Goal: Task Accomplishment & Management: Use online tool/utility

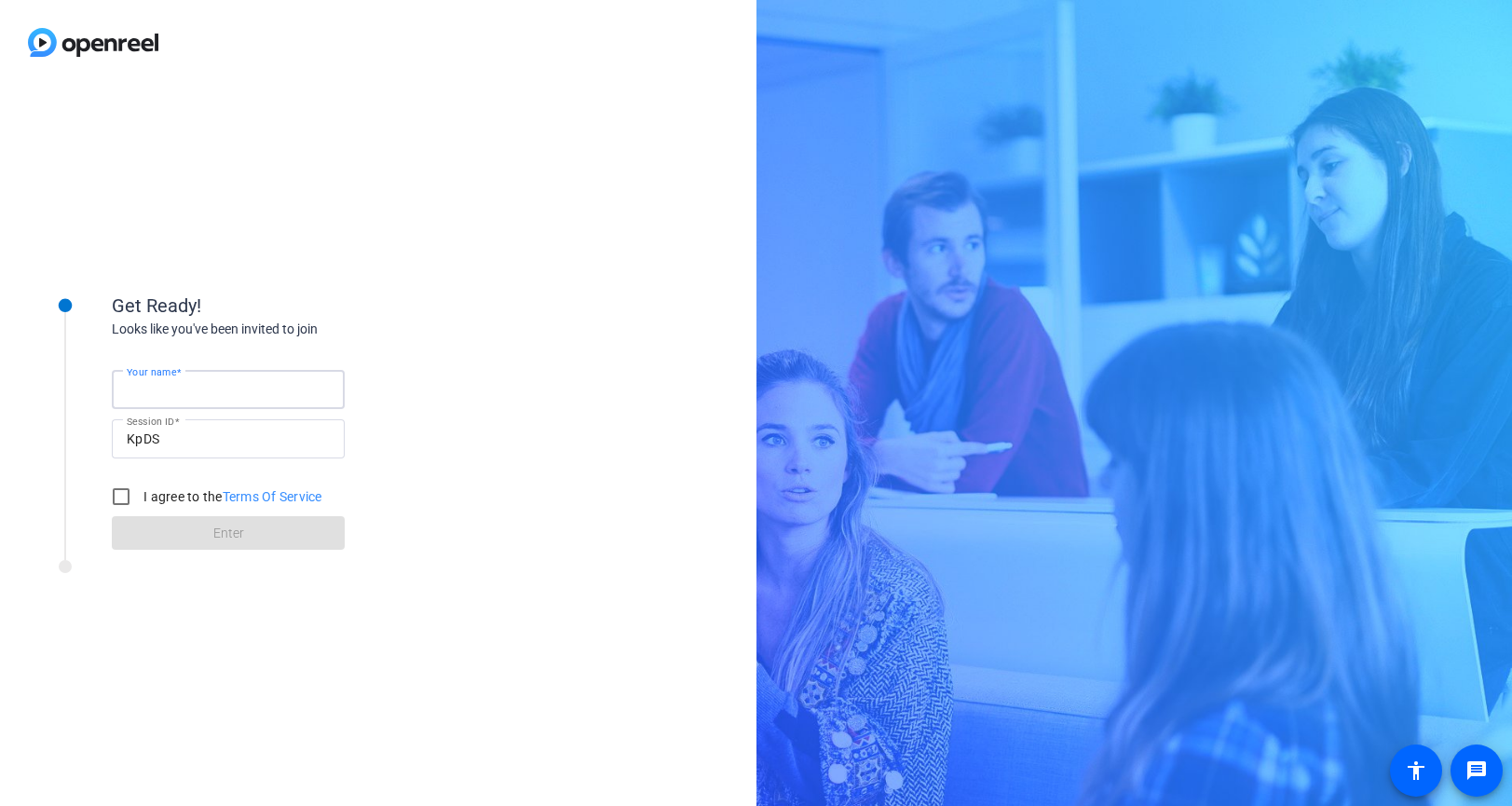
click at [200, 400] on input "Your name" at bounding box center [228, 389] width 203 height 22
type input "[PERSON_NAME]"
click at [120, 495] on input "I agree to the Terms Of Service" at bounding box center [120, 497] width 37 height 37
checkbox input "true"
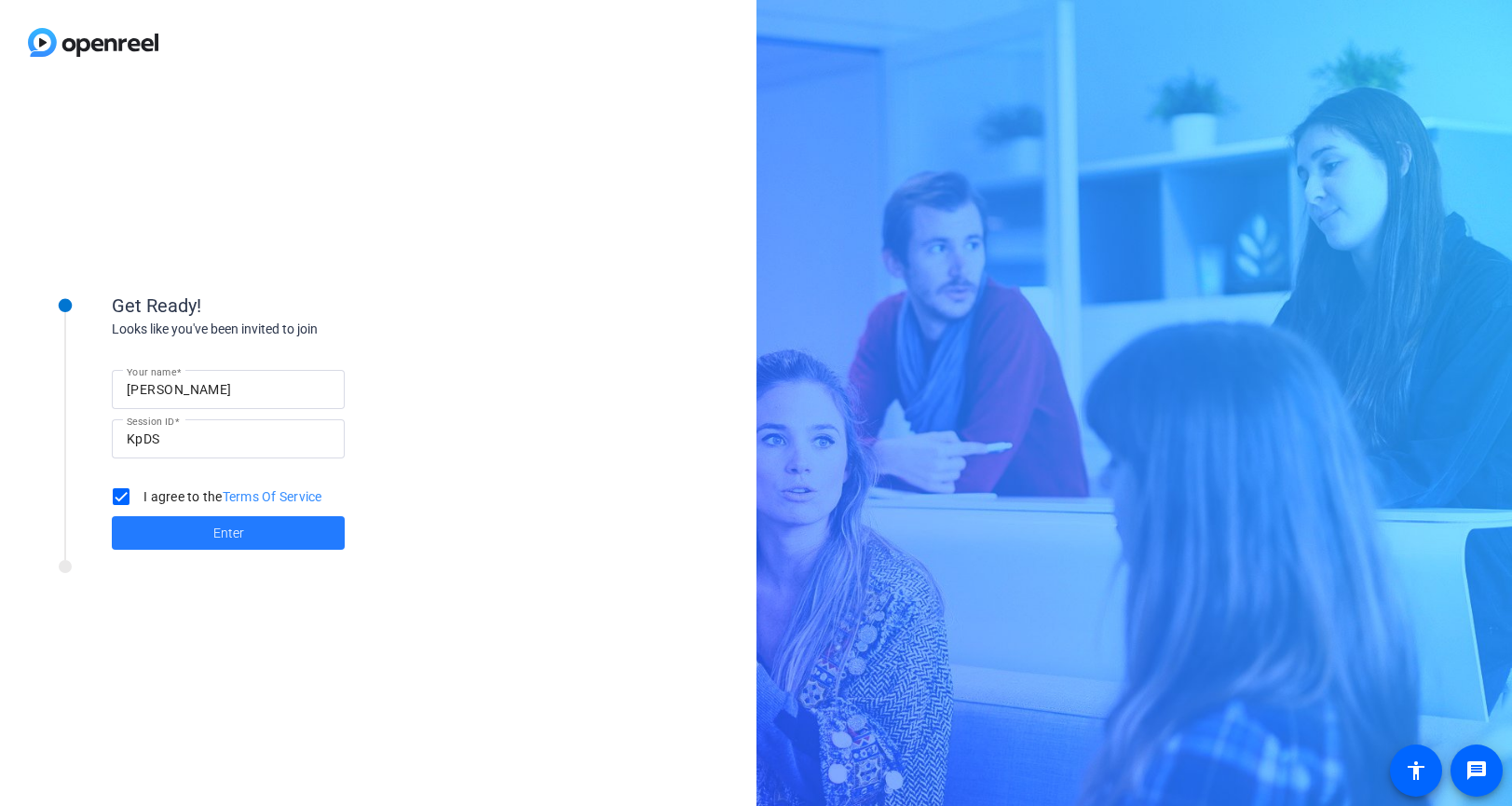
click at [208, 544] on span at bounding box center [228, 533] width 233 height 45
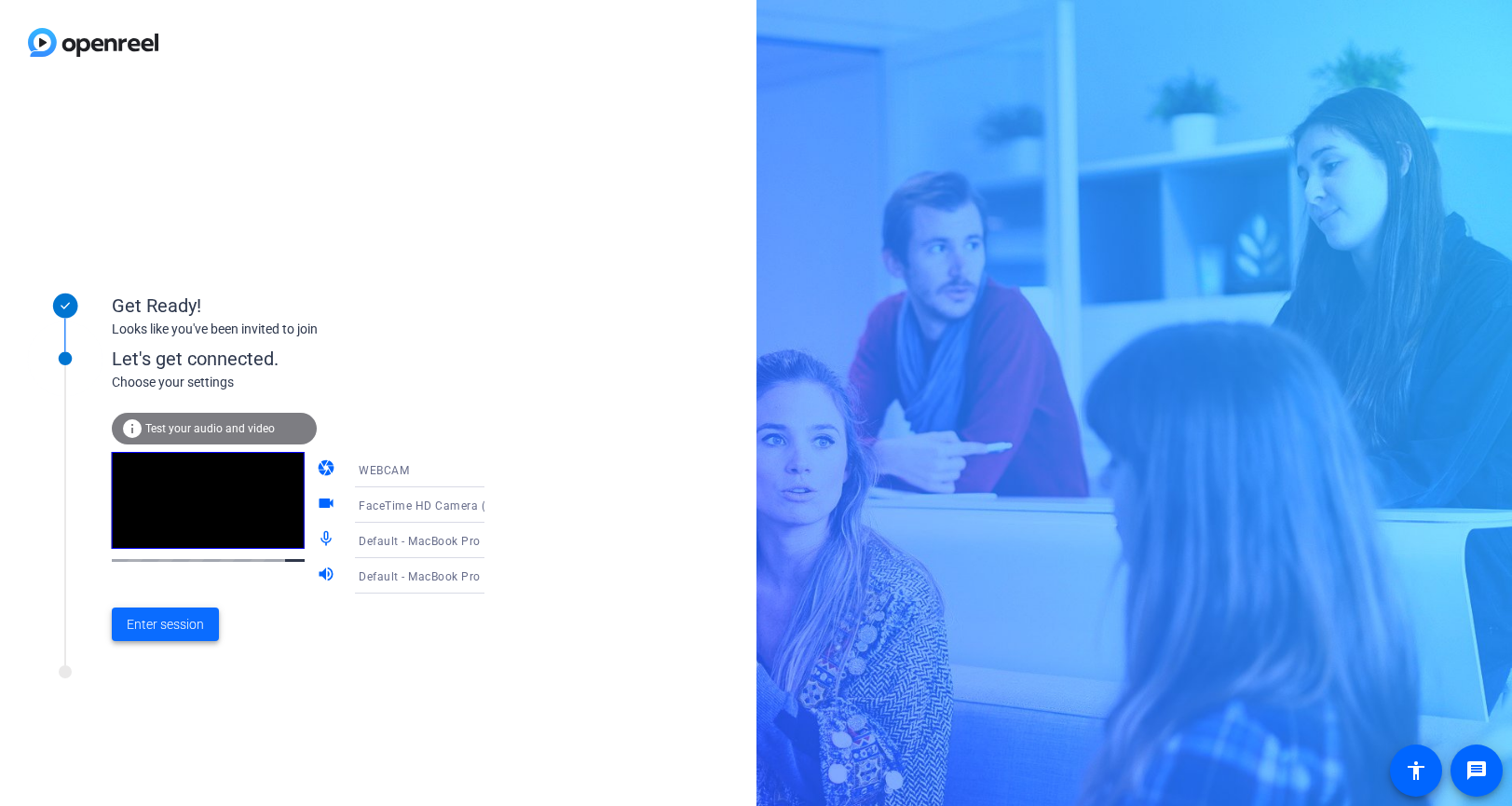
click at [166, 620] on span "Enter session" at bounding box center [165, 625] width 77 height 19
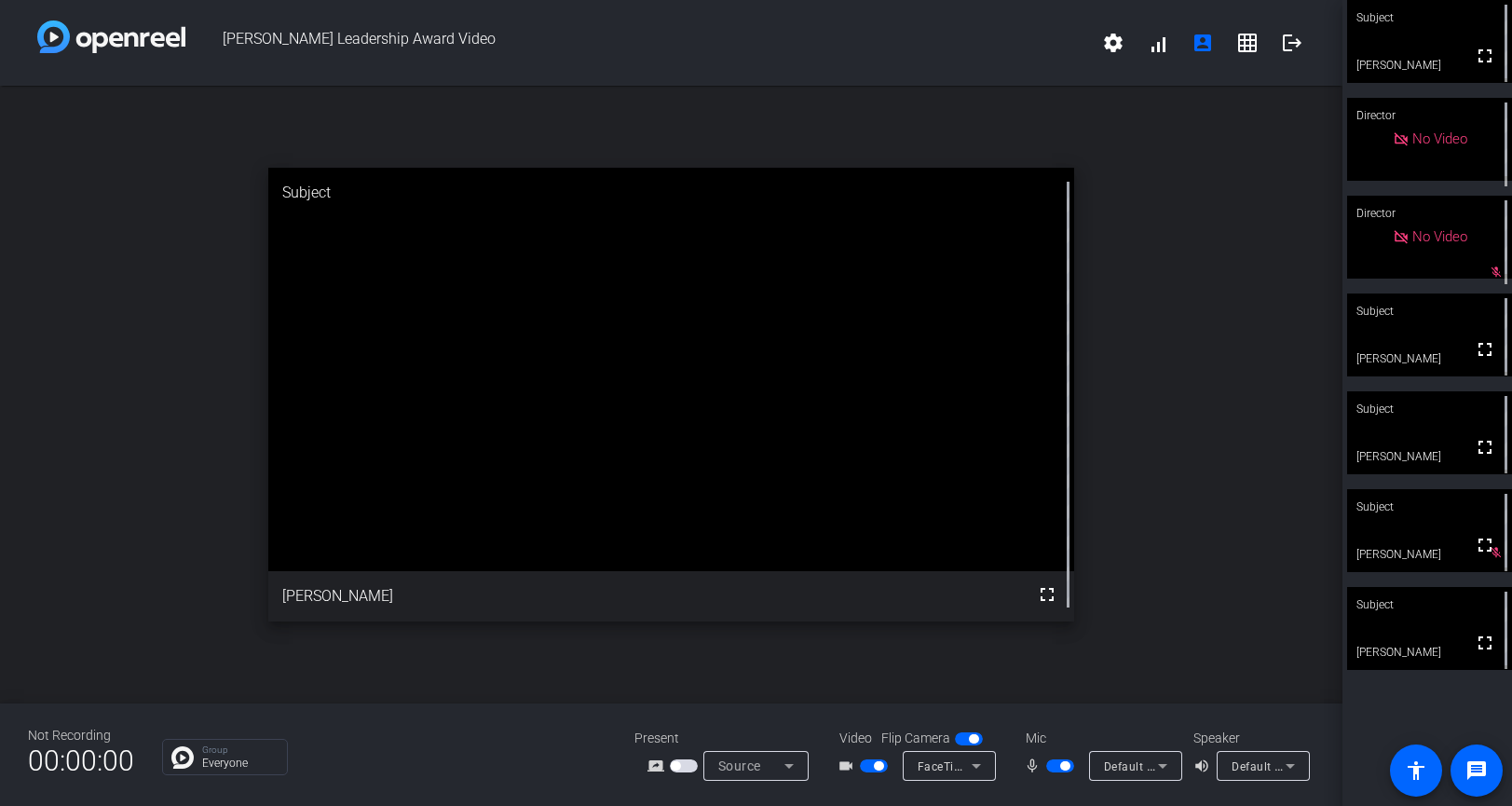
click at [1066, 765] on span "button" at bounding box center [1065, 767] width 10 height 10
drag, startPoint x: 1051, startPoint y: 763, endPoint x: 1137, endPoint y: 626, distance: 161.8
click at [1051, 763] on span "button" at bounding box center [1052, 767] width 10 height 10
click at [1066, 769] on span "button" at bounding box center [1065, 767] width 10 height 10
click at [1051, 766] on span "button" at bounding box center [1052, 767] width 10 height 10
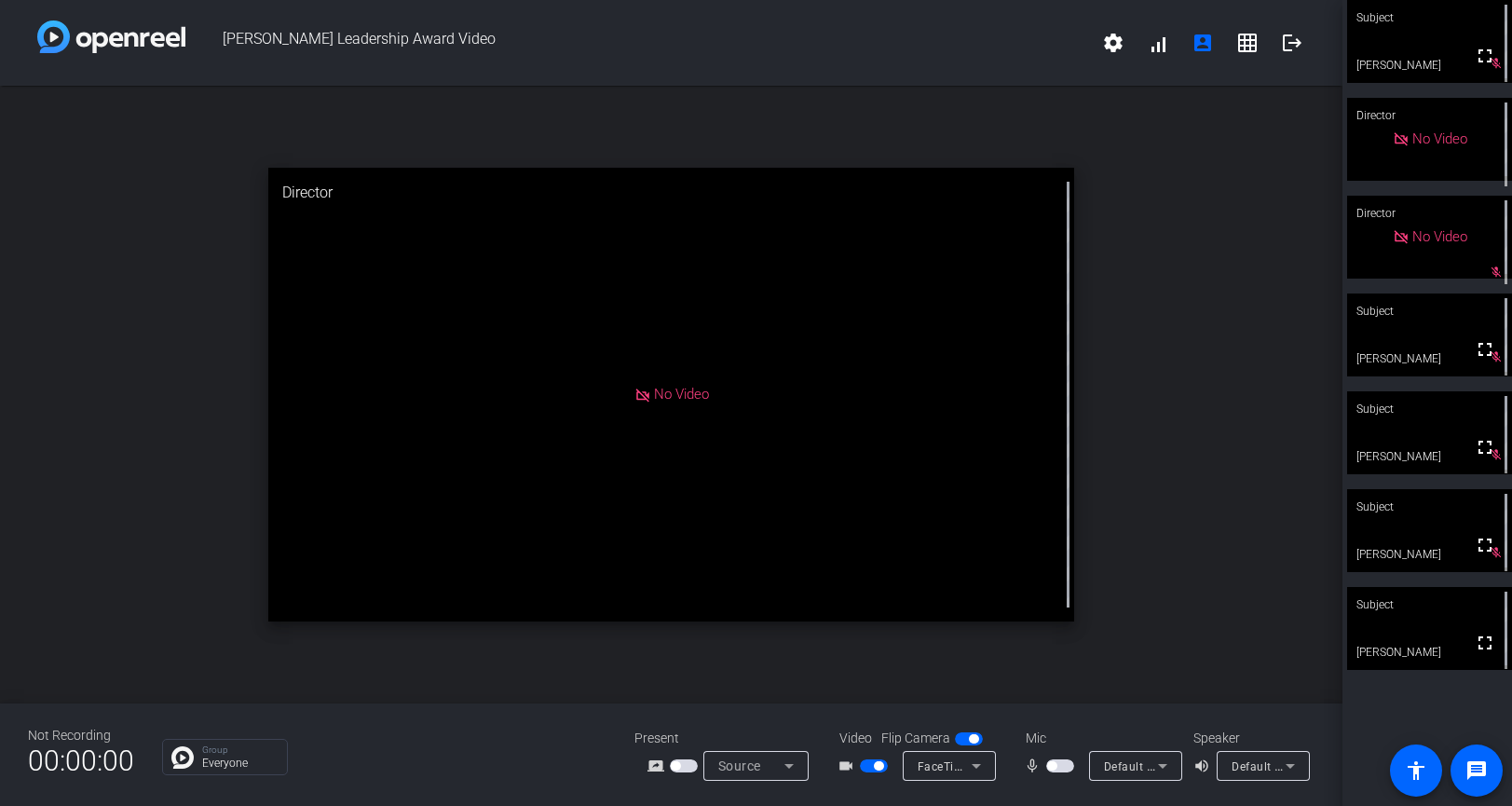
click at [1054, 766] on span "button" at bounding box center [1052, 767] width 10 height 10
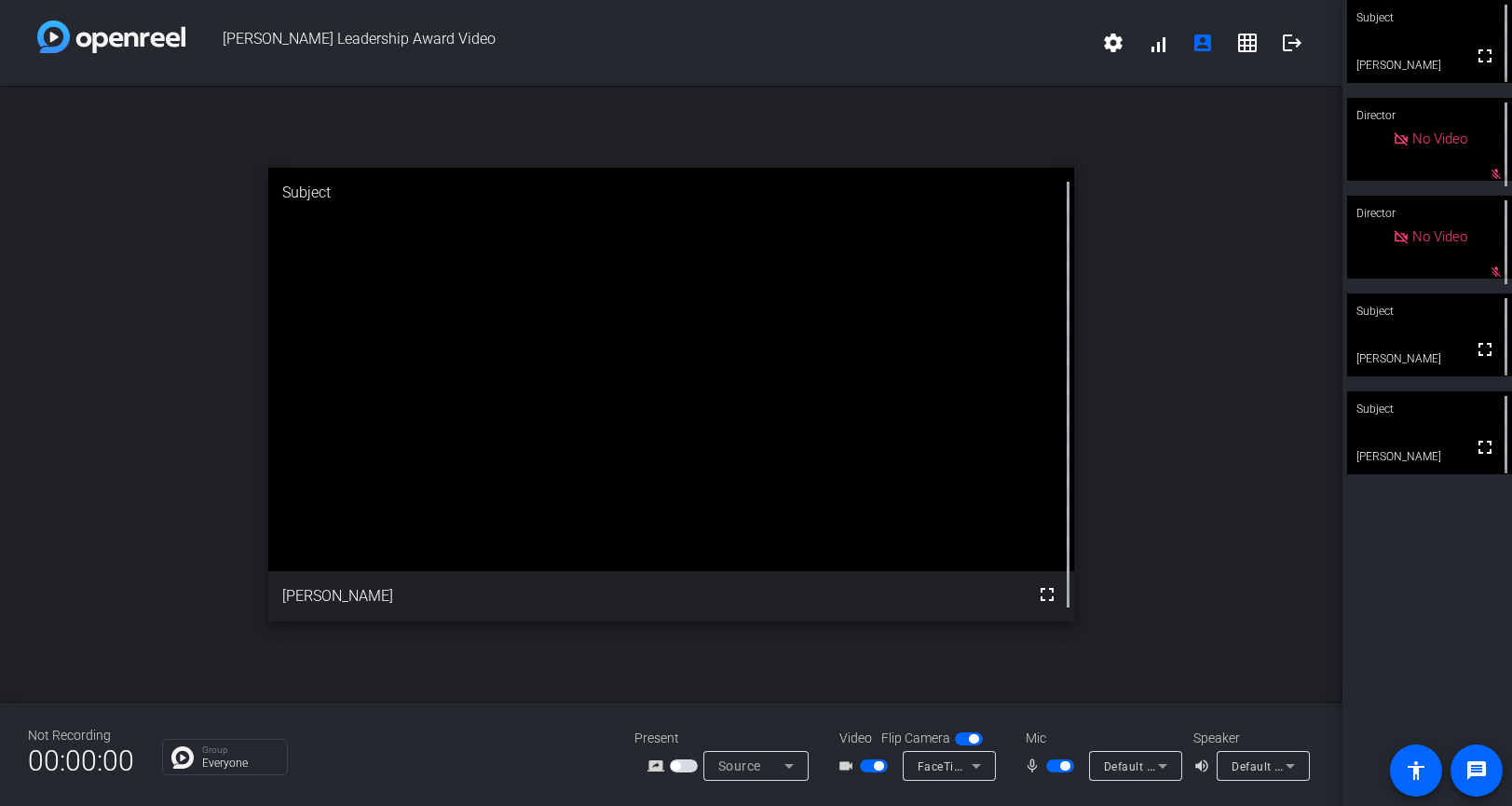
click at [1067, 766] on span "button" at bounding box center [1065, 767] width 10 height 10
click at [1051, 767] on span "button" at bounding box center [1052, 767] width 10 height 10
